Goal: Information Seeking & Learning: Learn about a topic

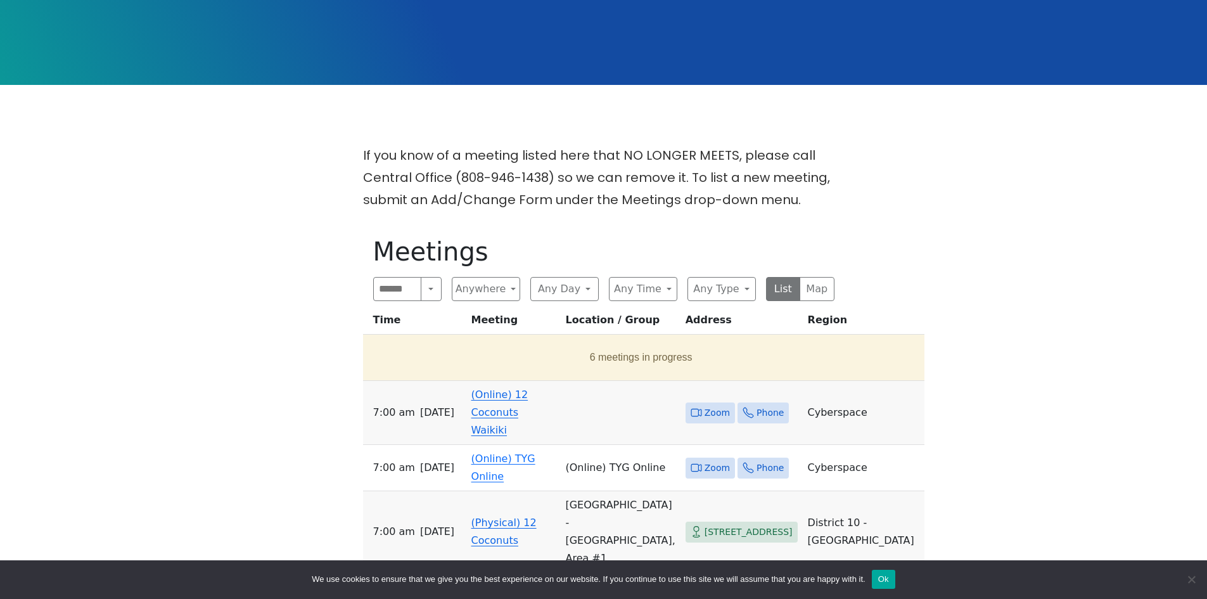
scroll to position [380, 0]
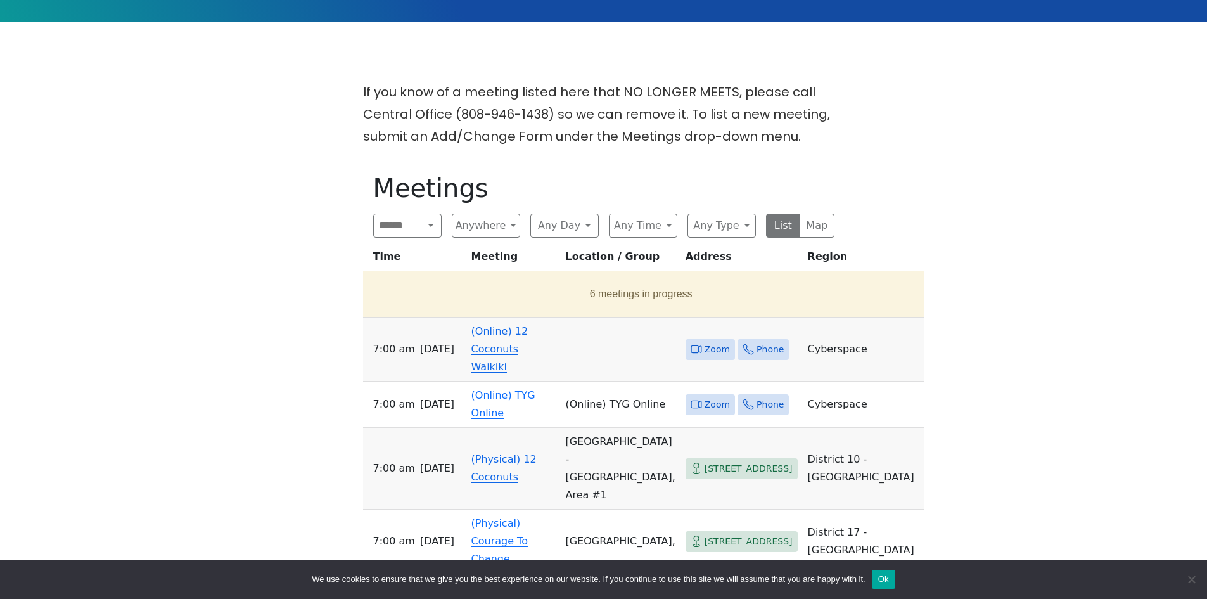
click at [505, 325] on link "(Online) 12 Coconuts Waikiki" at bounding box center [500, 349] width 57 height 48
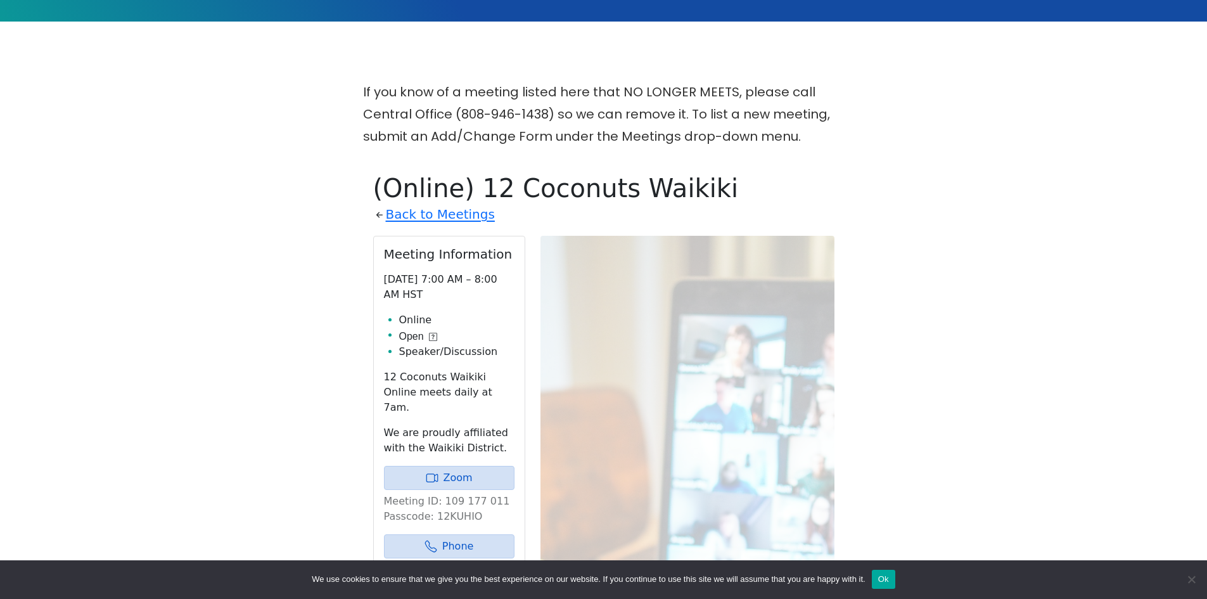
scroll to position [515, 0]
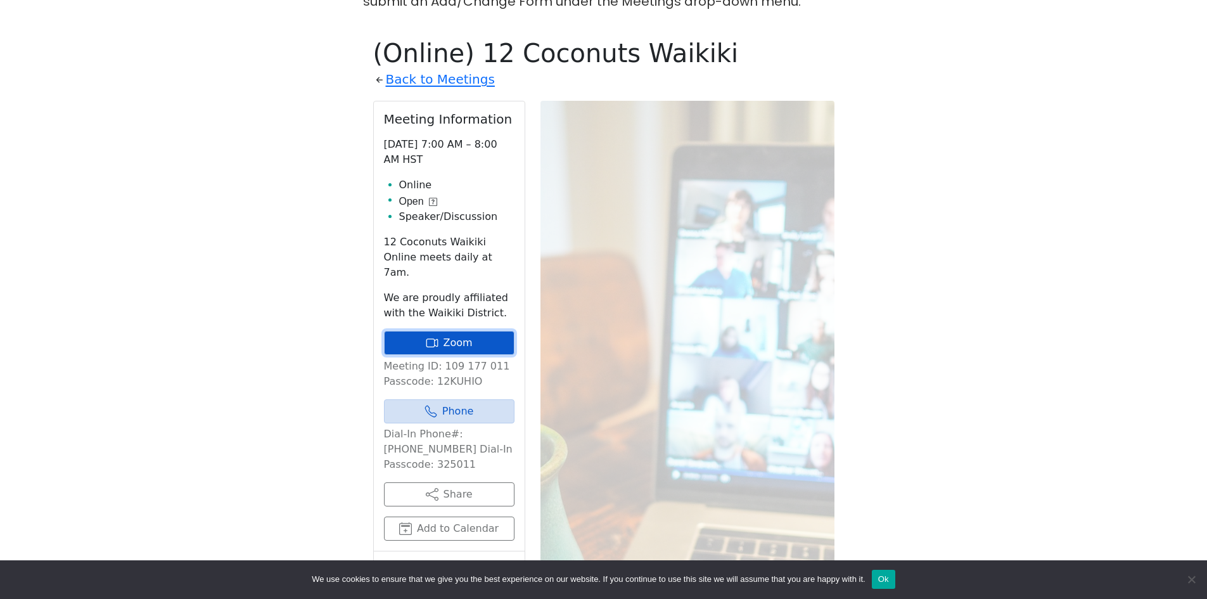
click at [456, 331] on link "Zoom" at bounding box center [449, 343] width 131 height 24
